Goal: Task Accomplishment & Management: Use online tool/utility

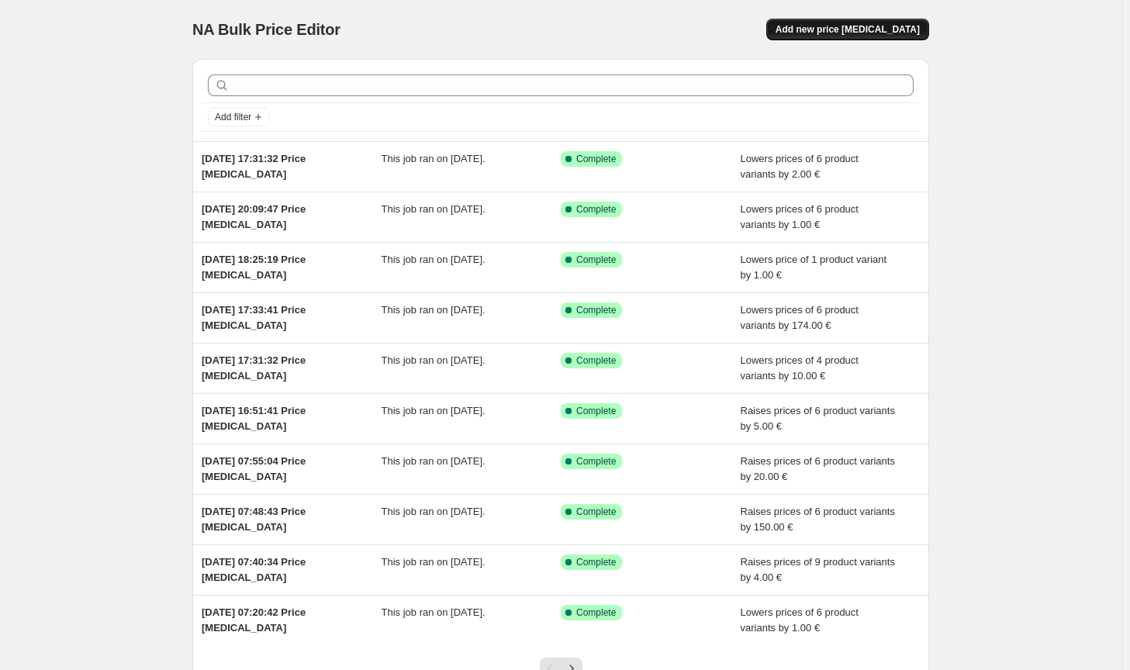
click at [900, 30] on span "Add new price [MEDICAL_DATA]" at bounding box center [848, 29] width 144 height 12
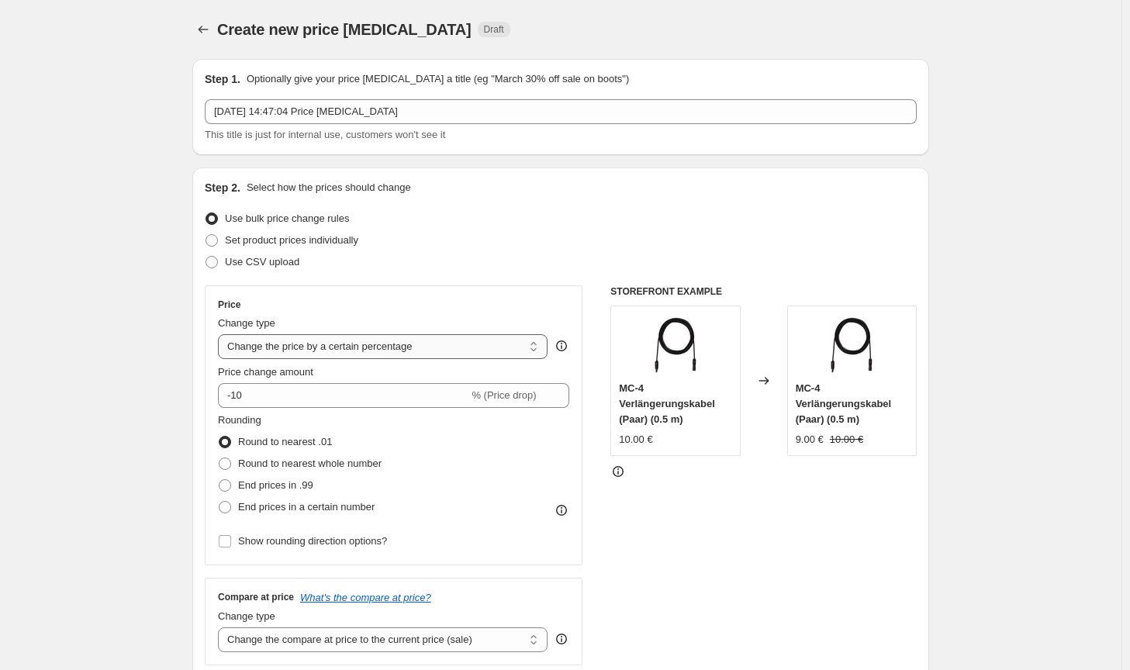
click at [385, 350] on select "Change the price to a certain amount Change the price by a certain amount Chang…" at bounding box center [383, 346] width 330 height 25
select select "by"
click at [221, 334] on select "Change the price to a certain amount Change the price by a certain amount Chang…" at bounding box center [383, 346] width 330 height 25
type input "-10.00"
click at [319, 464] on span "Round to nearest whole number" at bounding box center [310, 464] width 144 height 12
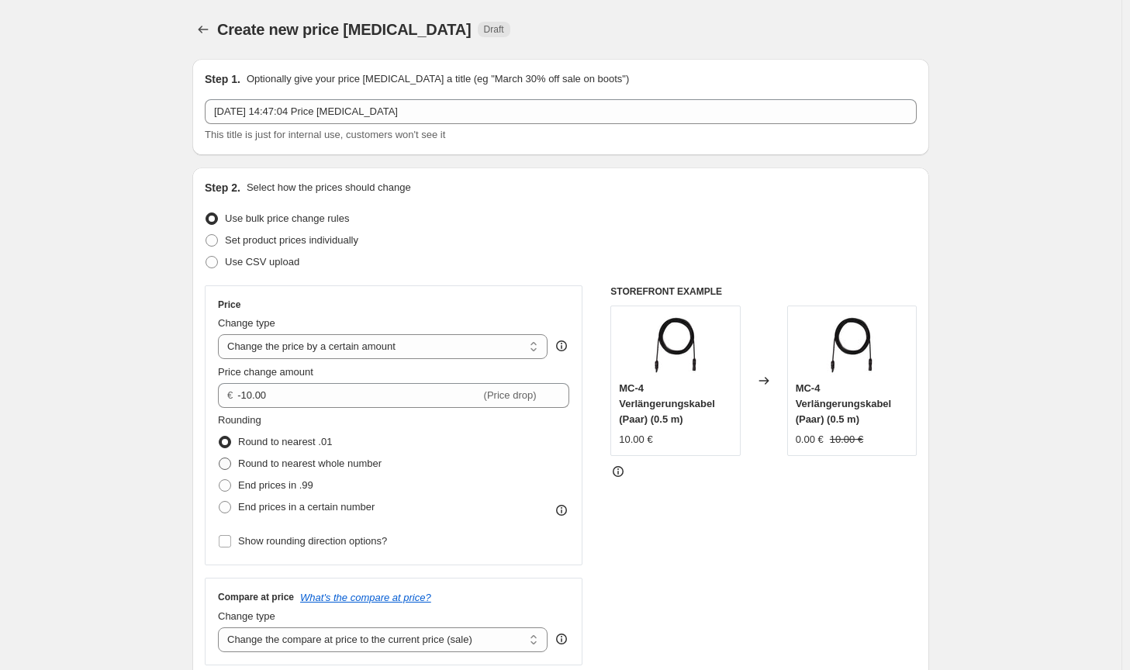
click at [220, 458] on input "Round to nearest whole number" at bounding box center [219, 458] width 1 height 1
radio input "true"
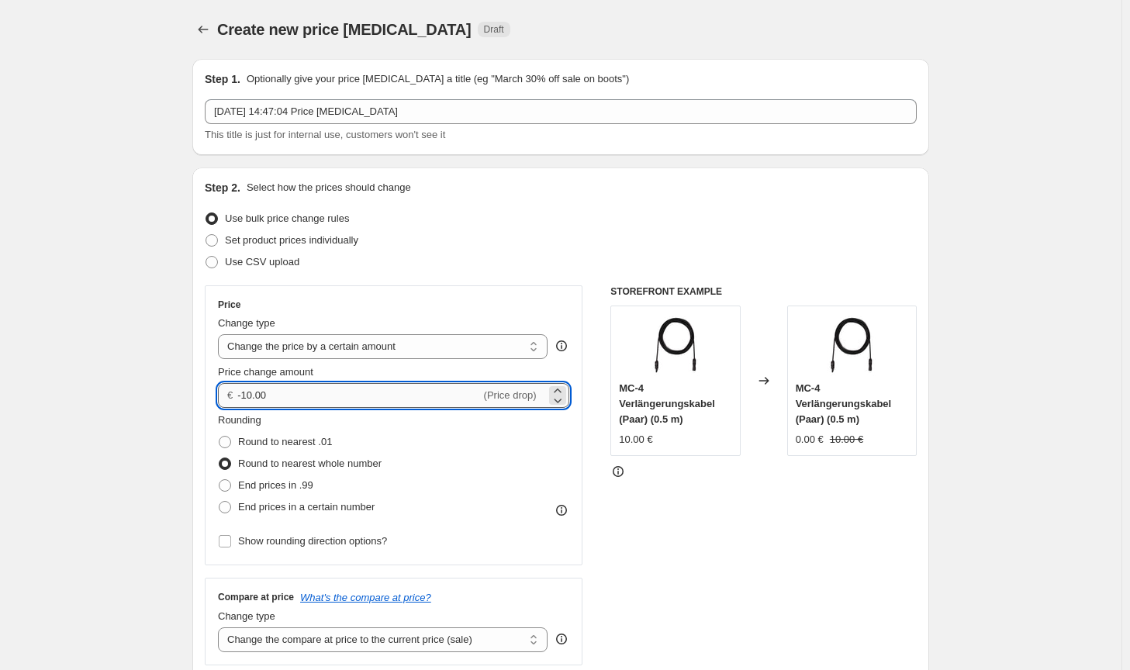
drag, startPoint x: 289, startPoint y: 393, endPoint x: 245, endPoint y: 393, distance: 44.2
click at [245, 393] on input "-10.00" at bounding box center [358, 395] width 243 height 25
type input "-24.00"
click at [530, 644] on select "Change the compare at price to the current price (sale) Change the compare at p…" at bounding box center [383, 640] width 330 height 25
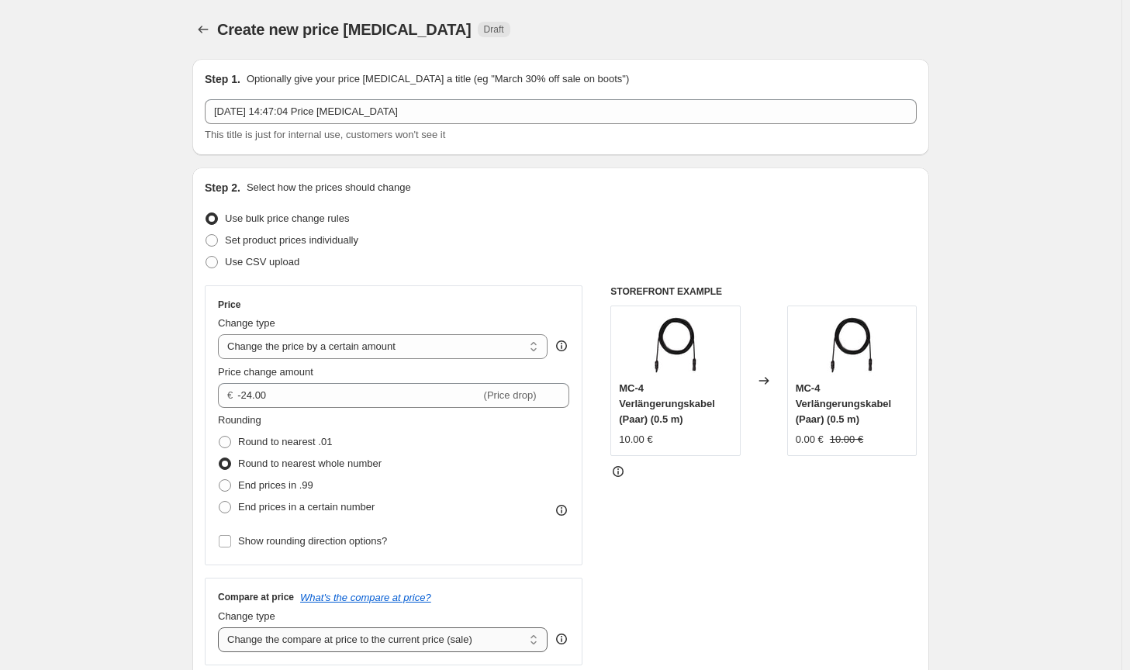
select select "no_change"
click at [221, 628] on select "Change the compare at price to the current price (sale) Change the compare at p…" at bounding box center [383, 640] width 330 height 25
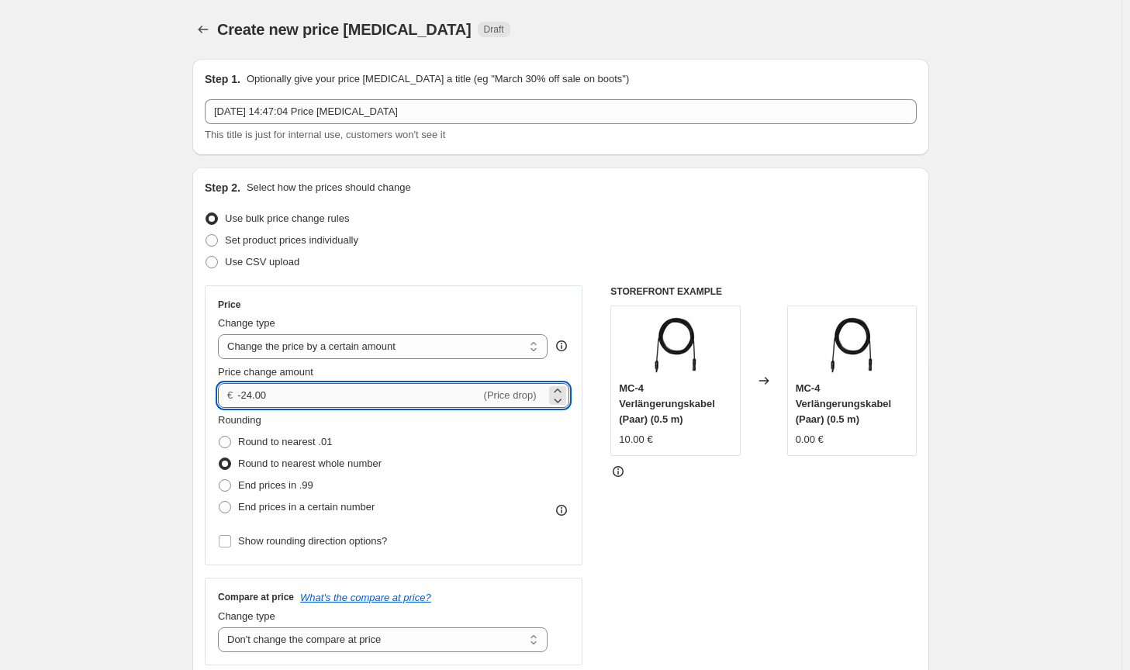
click at [252, 393] on input "-24.00" at bounding box center [358, 395] width 243 height 25
type input "-23.00"
click at [684, 553] on div "STOREFRONT EXAMPLE MC-4 Verlängerungskabel (Paar) (0.5 m) 10.00 € Changed to MC…" at bounding box center [763, 475] width 306 height 380
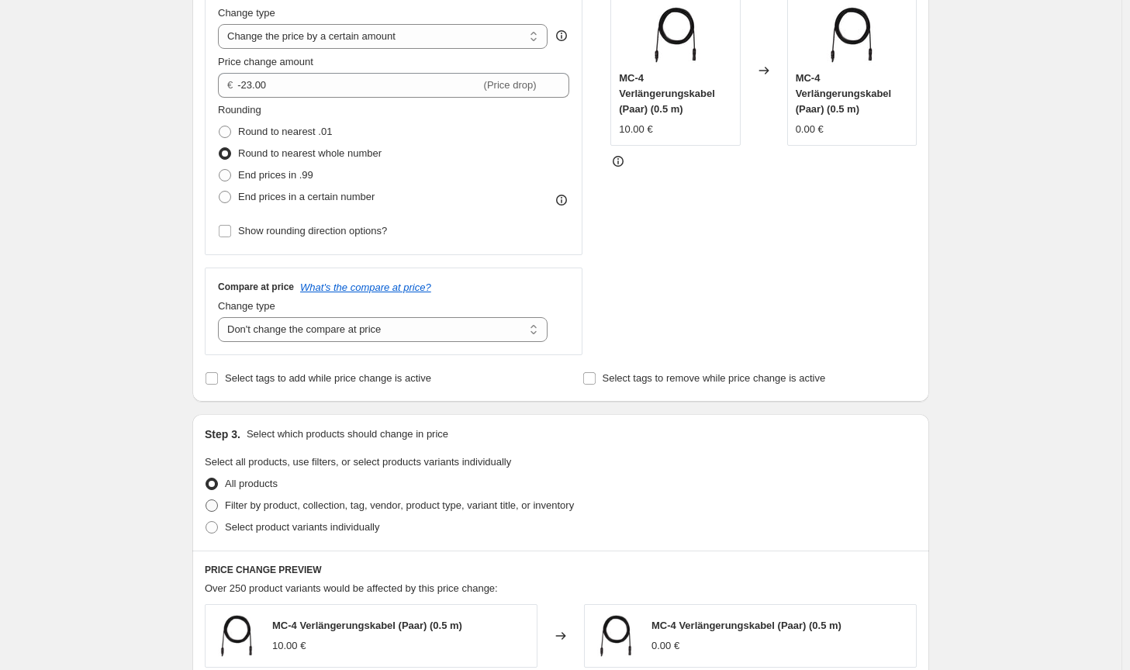
click at [441, 503] on span "Filter by product, collection, tag, vendor, product type, variant title, or inv…" at bounding box center [399, 506] width 349 height 12
click at [206, 500] on input "Filter by product, collection, tag, vendor, product type, variant title, or inv…" at bounding box center [206, 500] width 1 height 1
radio input "true"
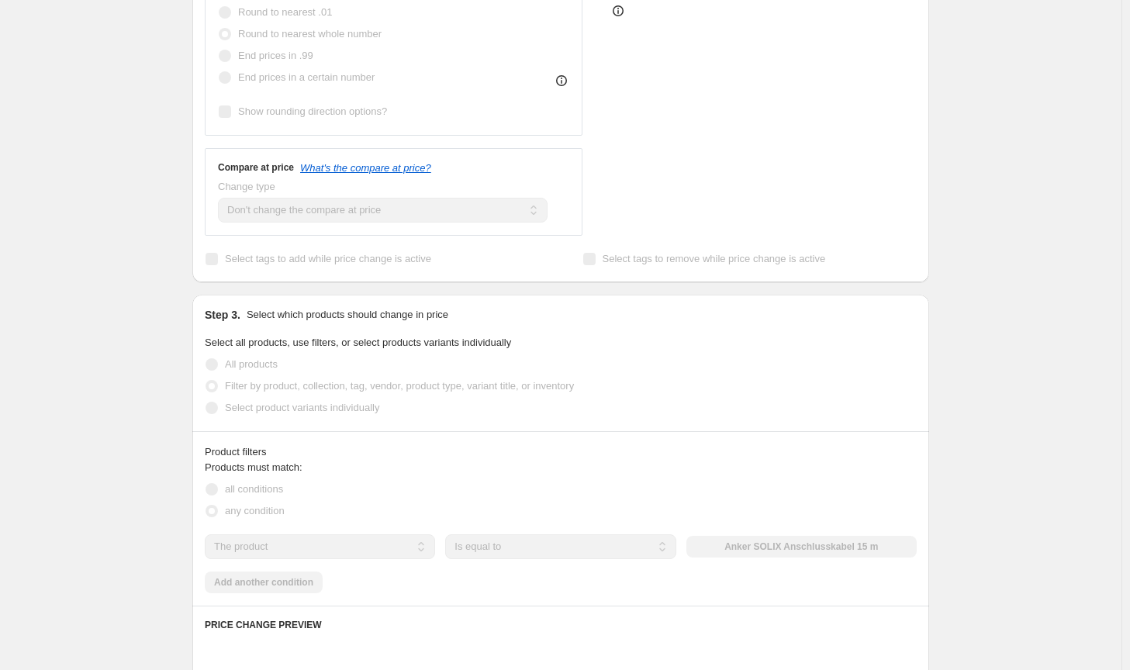
scroll to position [465, 0]
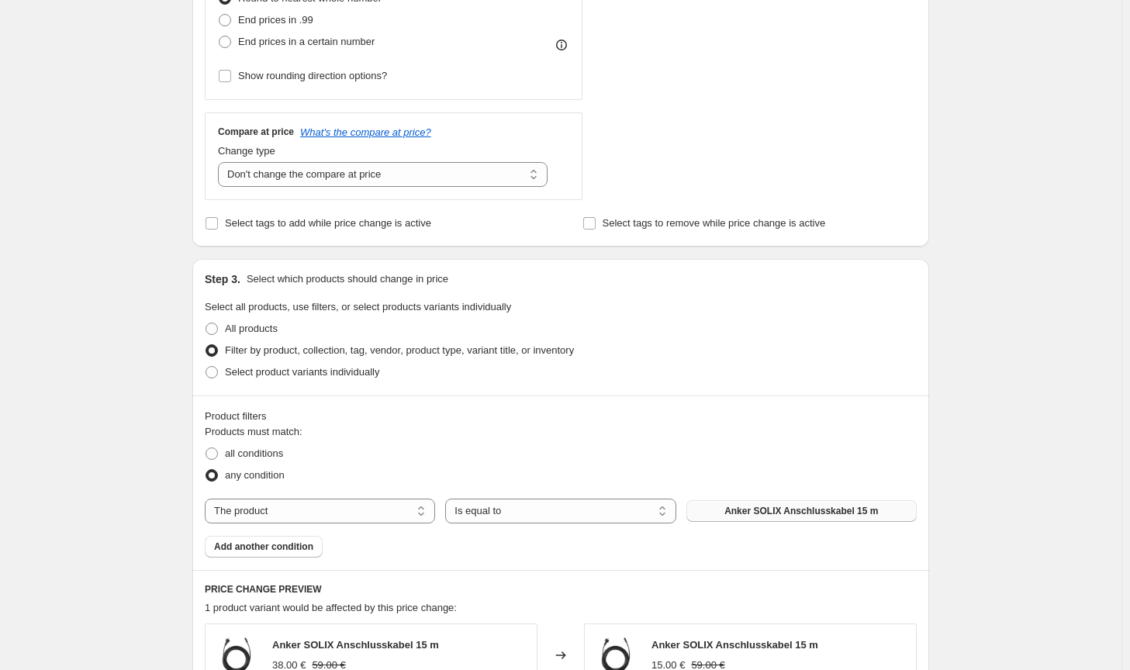
click at [766, 502] on button "Anker SOLIX Anschlusskabel 15 m" at bounding box center [801, 511] width 230 height 22
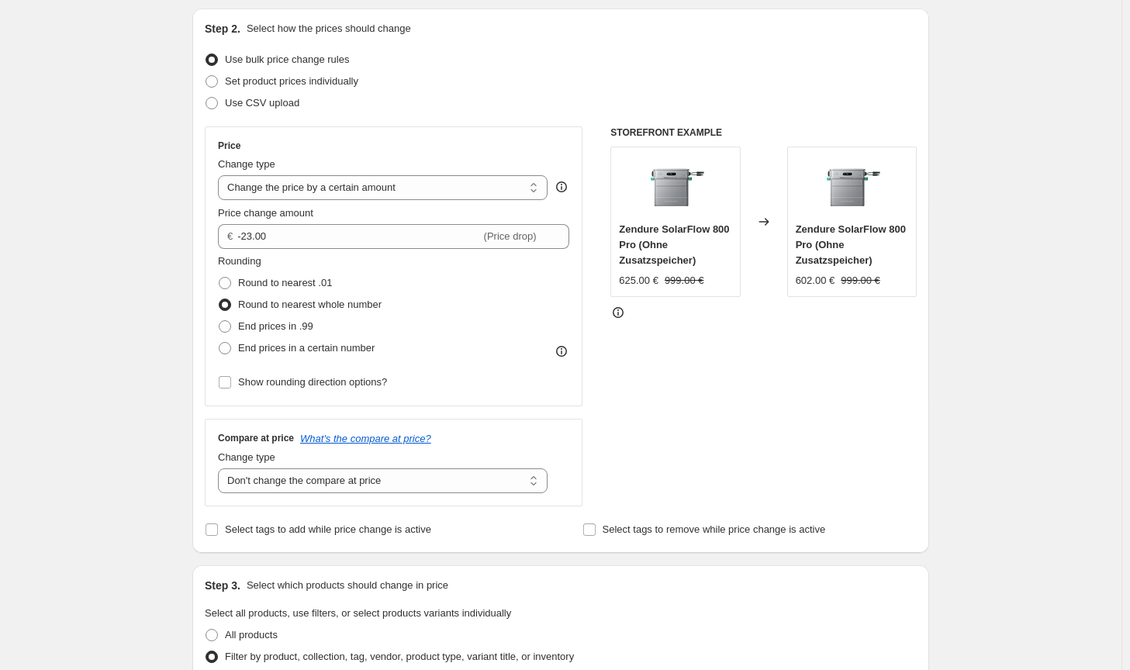
scroll to position [155, 0]
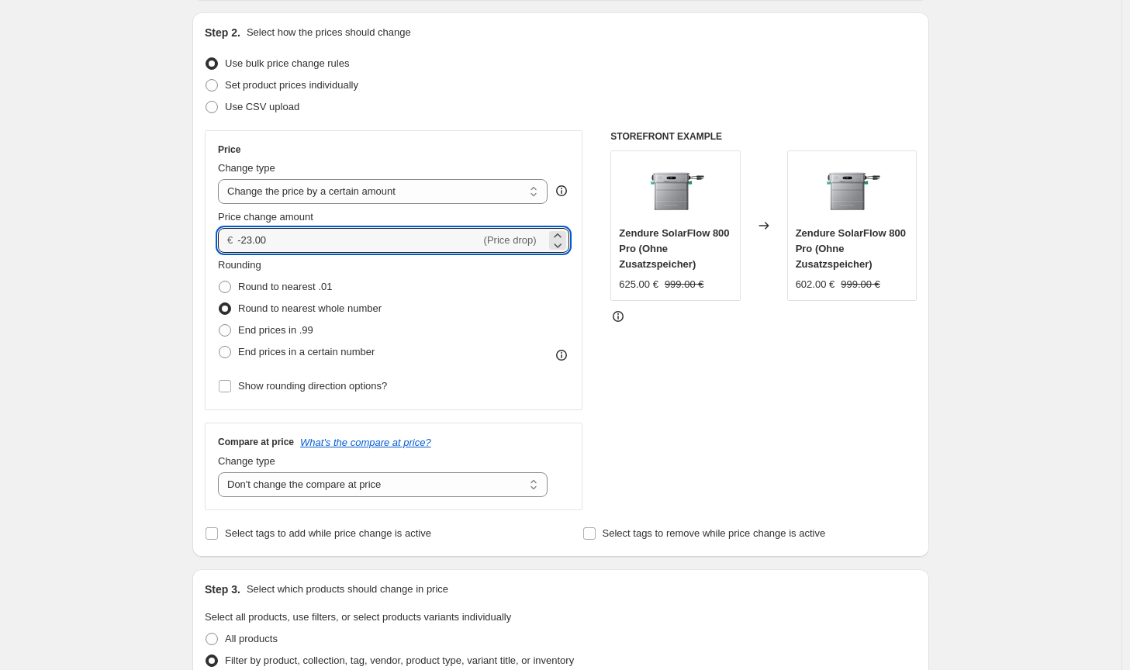
drag, startPoint x: 246, startPoint y: 244, endPoint x: 238, endPoint y: 244, distance: 7.8
click at [238, 244] on div "€ -23.00 (Price drop)" at bounding box center [393, 240] width 351 height 25
type input "23.00"
click at [896, 451] on div "STOREFRONT EXAMPLE Zendure SolarFlow 800 Pro (Ohne Zusatzspeicher) 625.00 € 999…" at bounding box center [763, 320] width 306 height 380
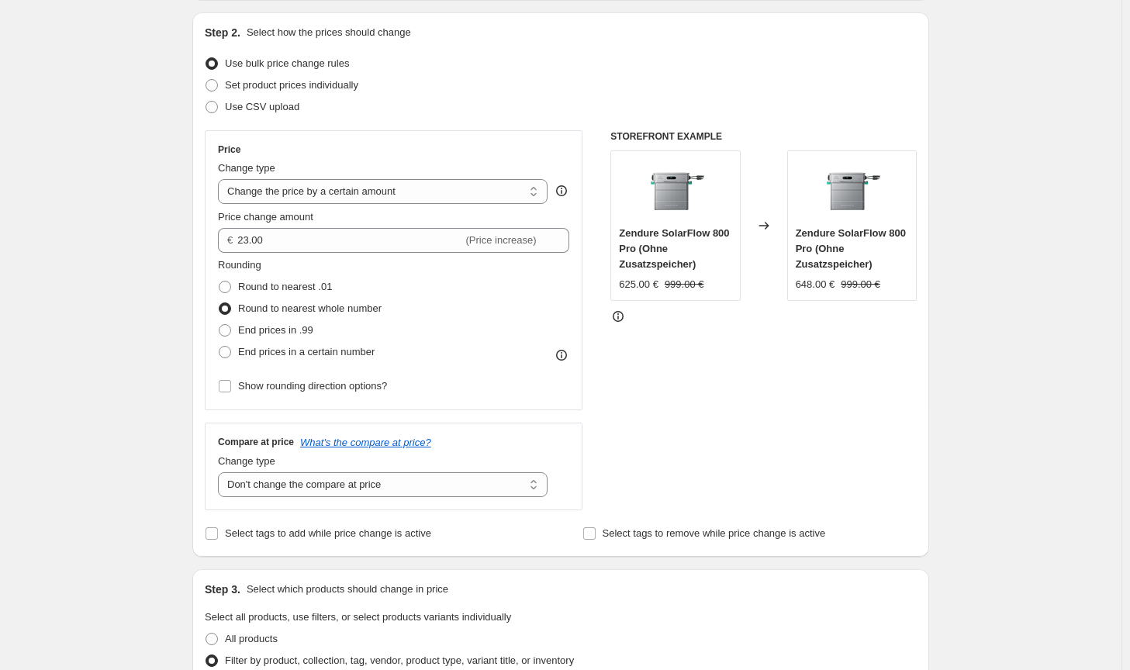
scroll to position [1074, 0]
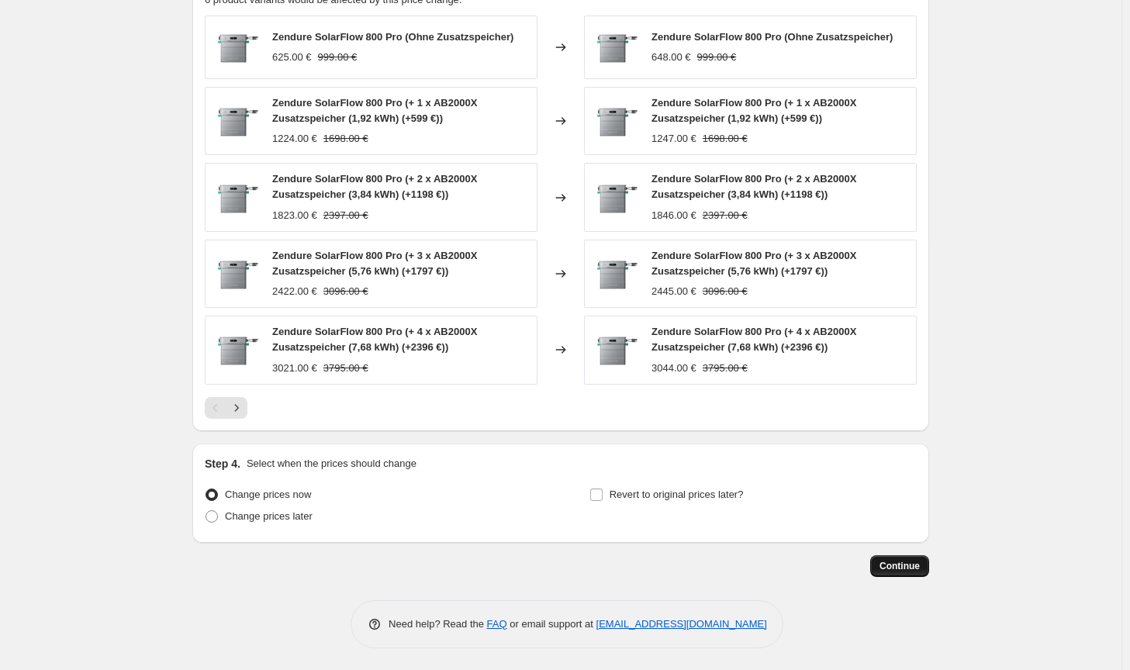
click at [923, 573] on button "Continue" at bounding box center [899, 566] width 59 height 22
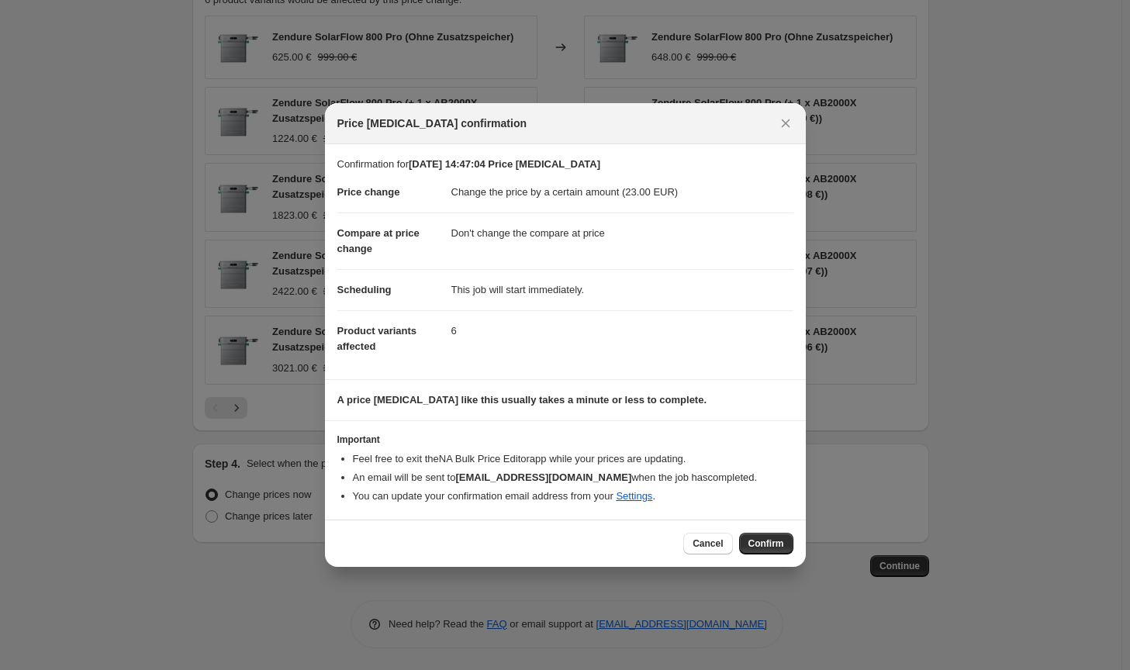
click at [774, 540] on span "Confirm" at bounding box center [767, 544] width 36 height 12
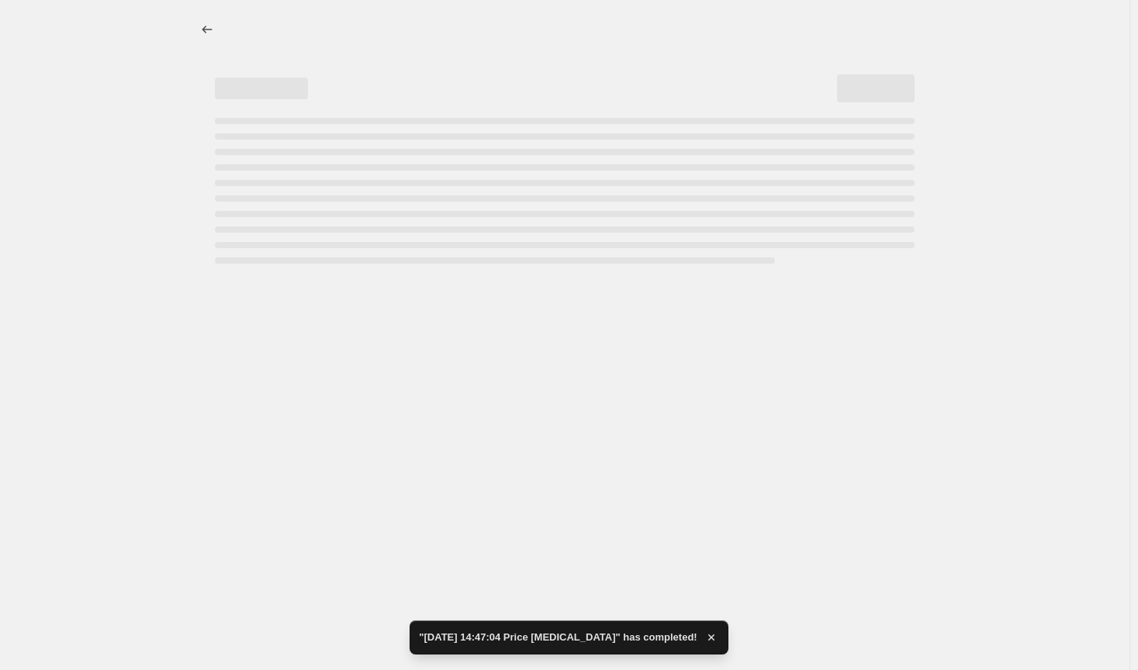
select select "by"
select select "no_change"
